Goal: Download file/media: Obtain a digital file from the website

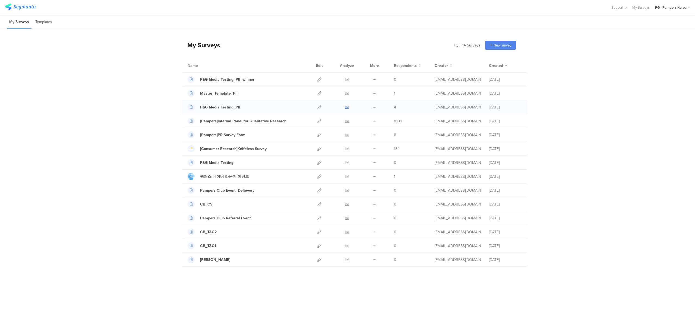
click at [346, 109] on icon at bounding box center [347, 107] width 4 height 4
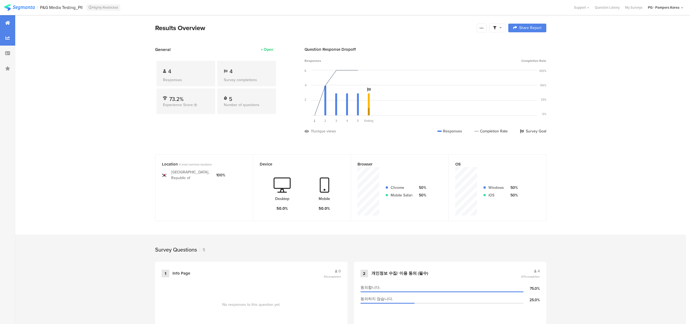
click at [5, 40] on div at bounding box center [7, 37] width 15 height 15
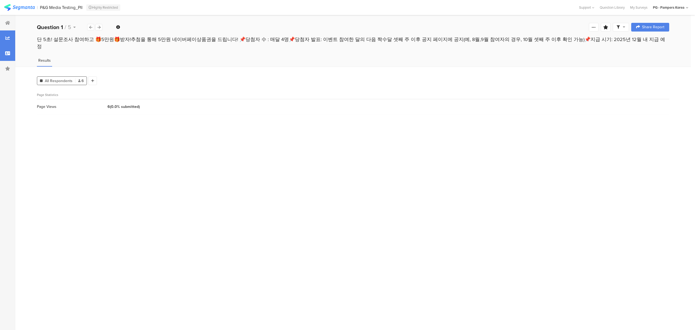
click at [6, 51] on icon at bounding box center [7, 53] width 5 height 4
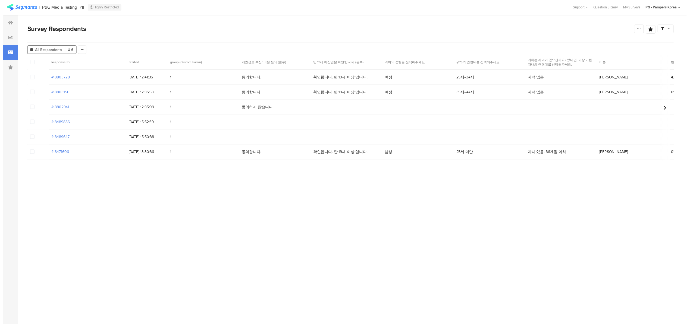
scroll to position [0, 1]
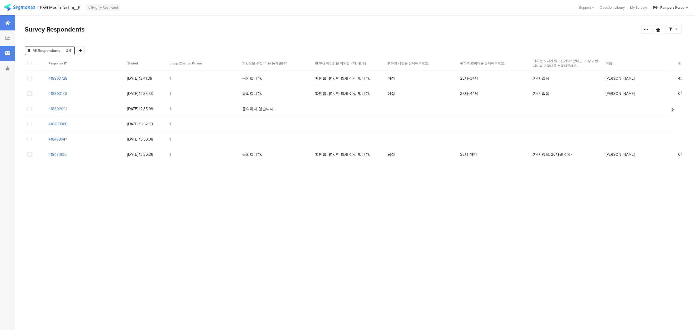
click at [12, 21] on div at bounding box center [7, 22] width 15 height 15
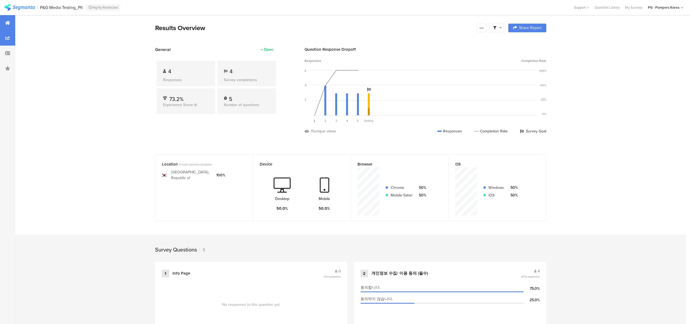
click at [4, 42] on div at bounding box center [7, 37] width 15 height 15
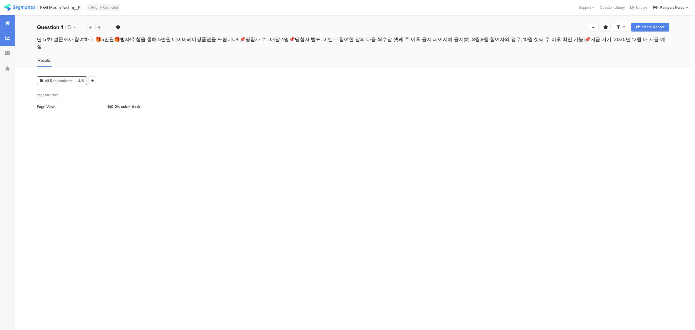
click at [6, 26] on div at bounding box center [7, 22] width 15 height 15
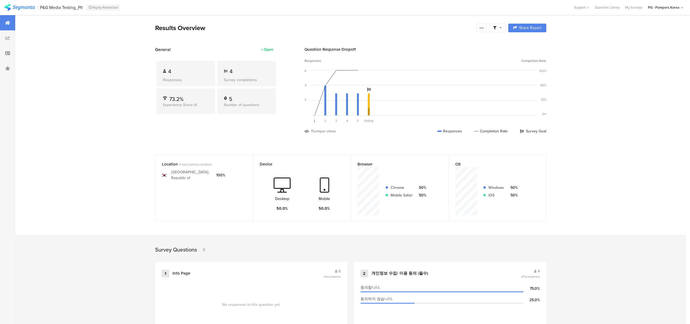
click at [498, 27] on span at bounding box center [497, 28] width 9 height 5
click at [486, 25] on div at bounding box center [481, 28] width 10 height 9
click at [434, 84] on span "Export Results" at bounding box center [425, 83] width 24 height 6
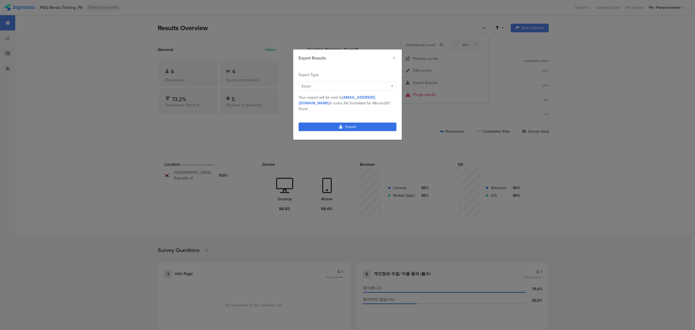
click at [350, 124] on link "Export" at bounding box center [348, 126] width 98 height 8
